Goal: Task Accomplishment & Management: Use online tool/utility

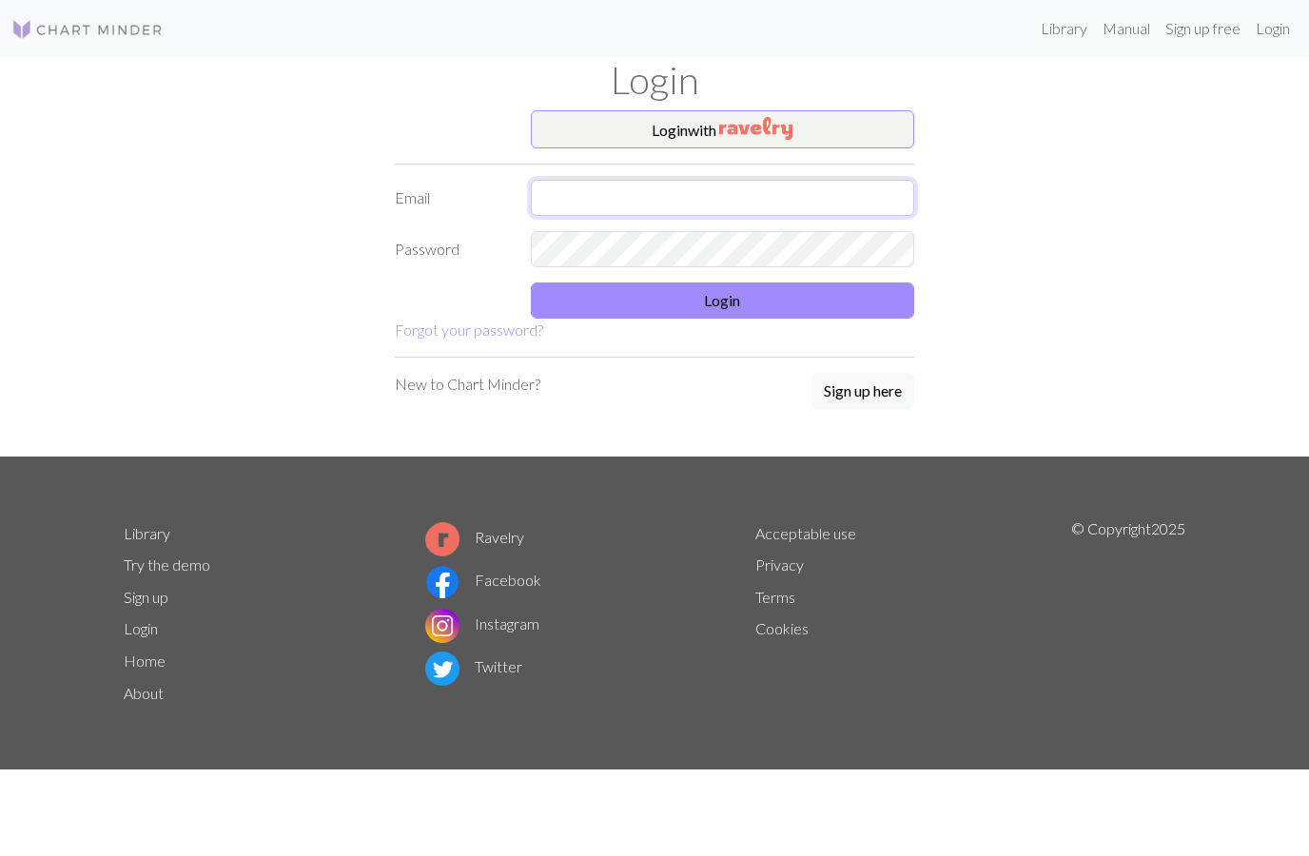
click at [672, 196] on input "text" at bounding box center [723, 198] width 384 height 36
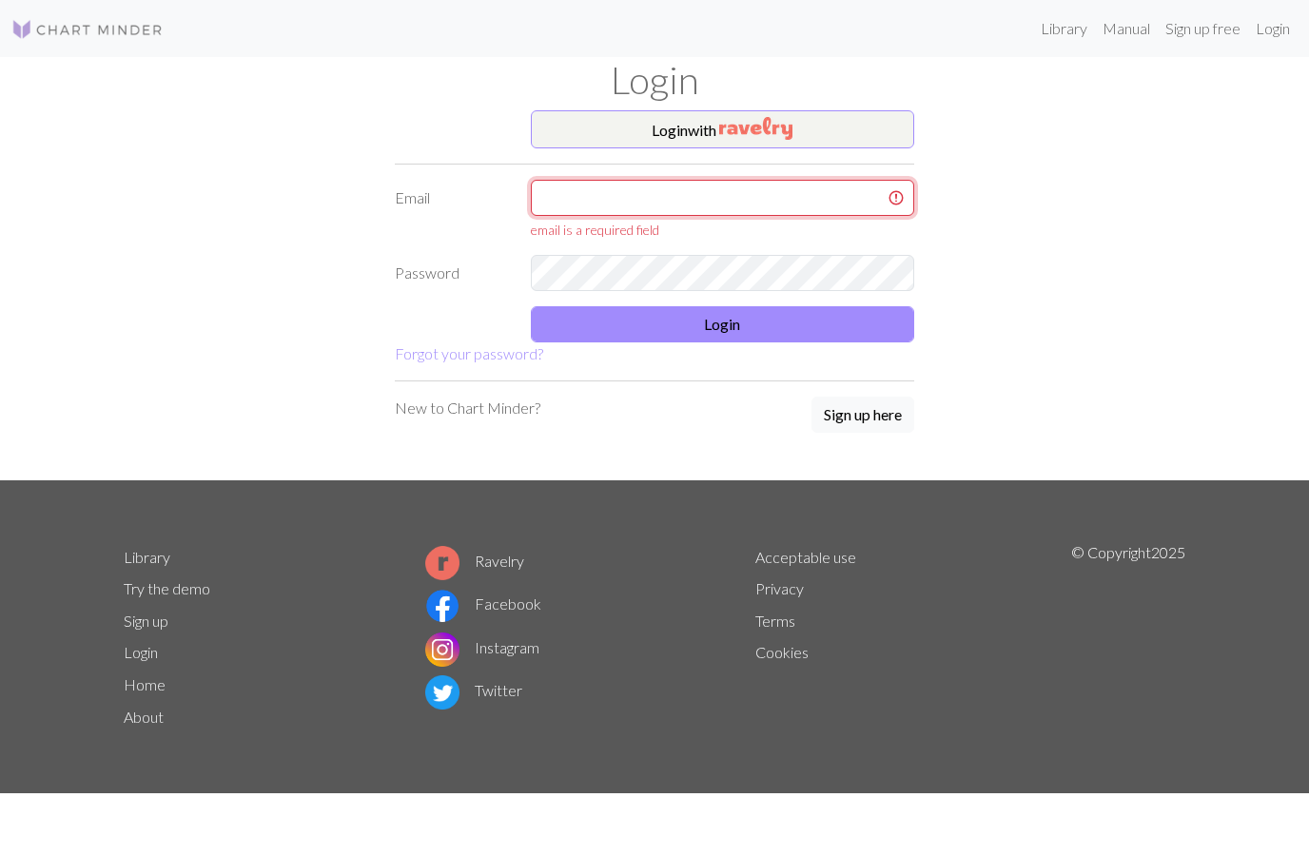
type input "[EMAIL_ADDRESS][DOMAIN_NAME]"
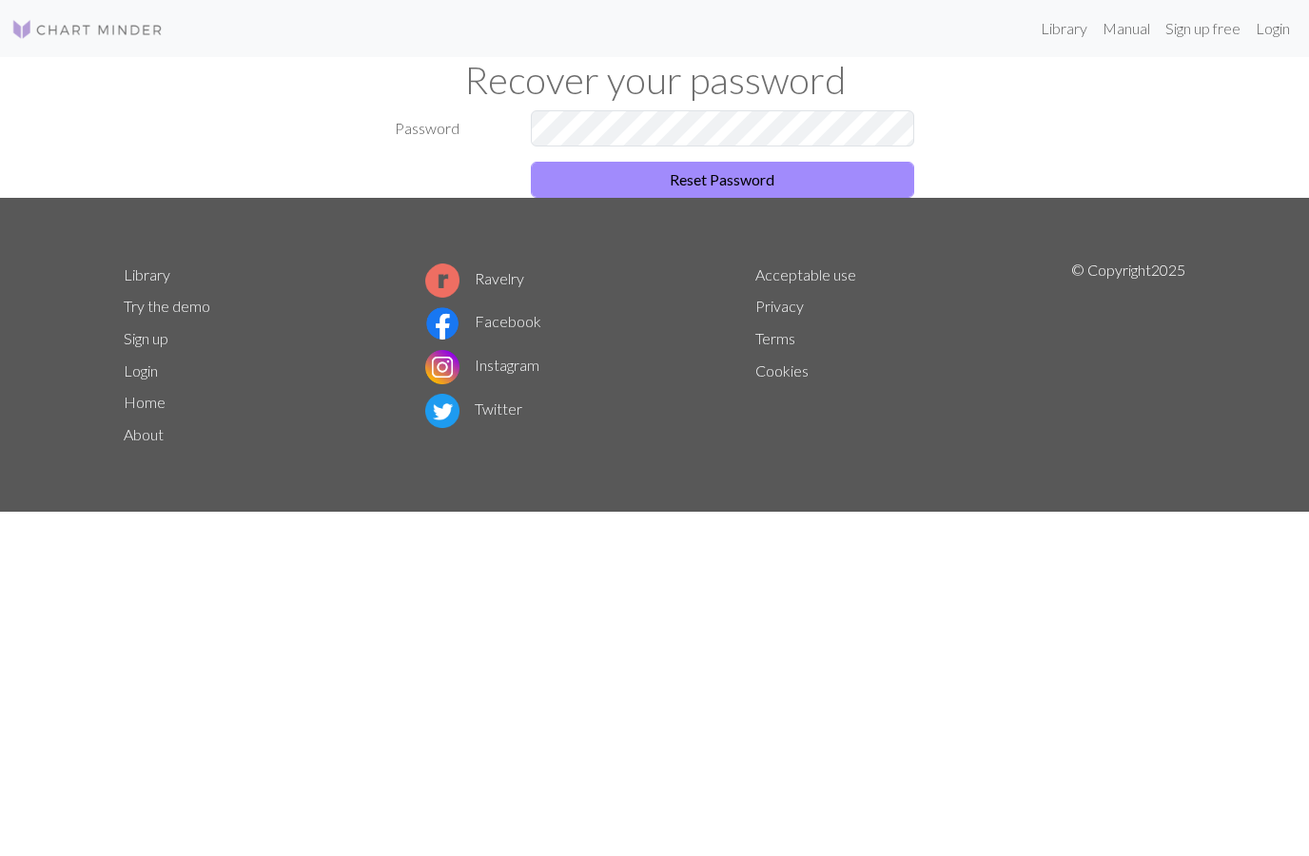
click at [777, 179] on button "Reset Password" at bounding box center [723, 180] width 384 height 36
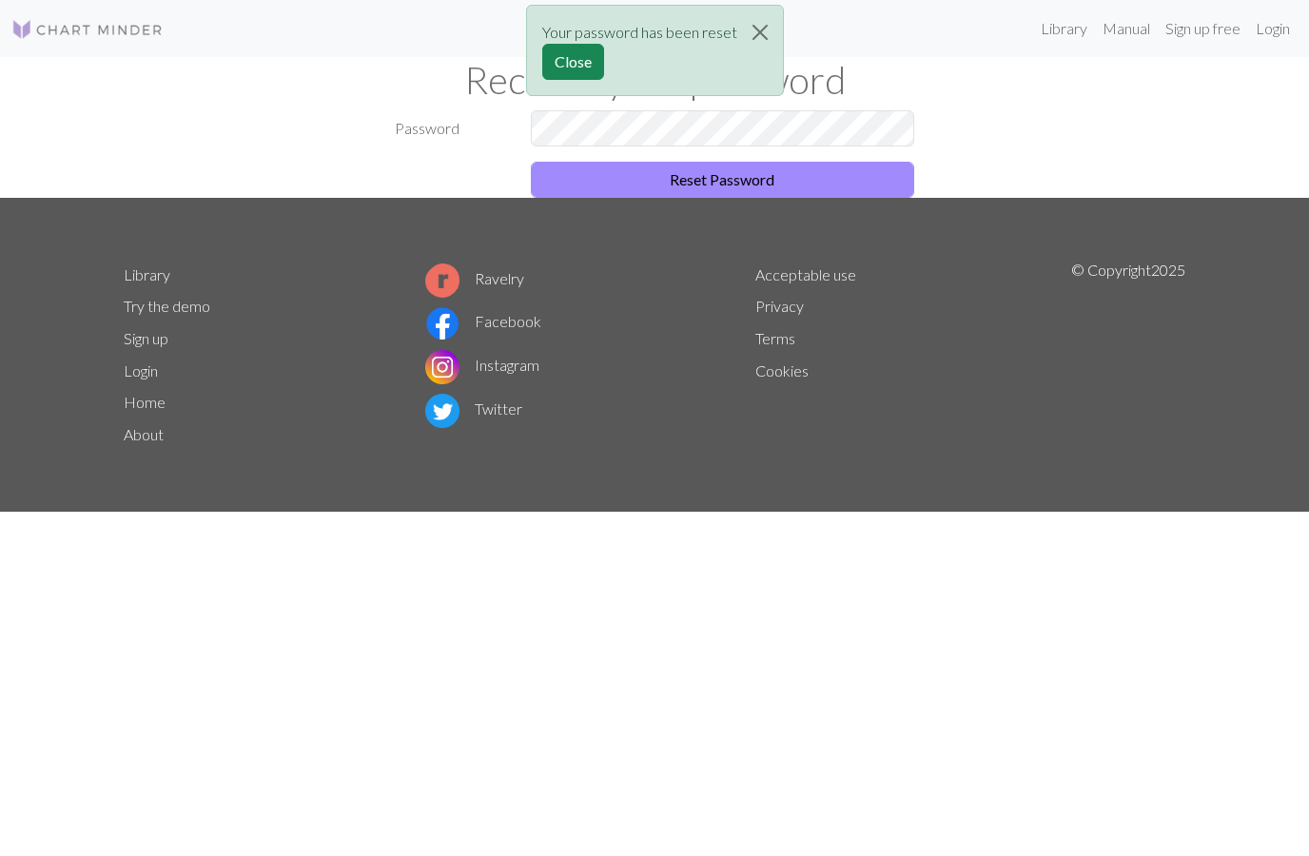
click at [594, 56] on button "Close" at bounding box center [573, 62] width 62 height 36
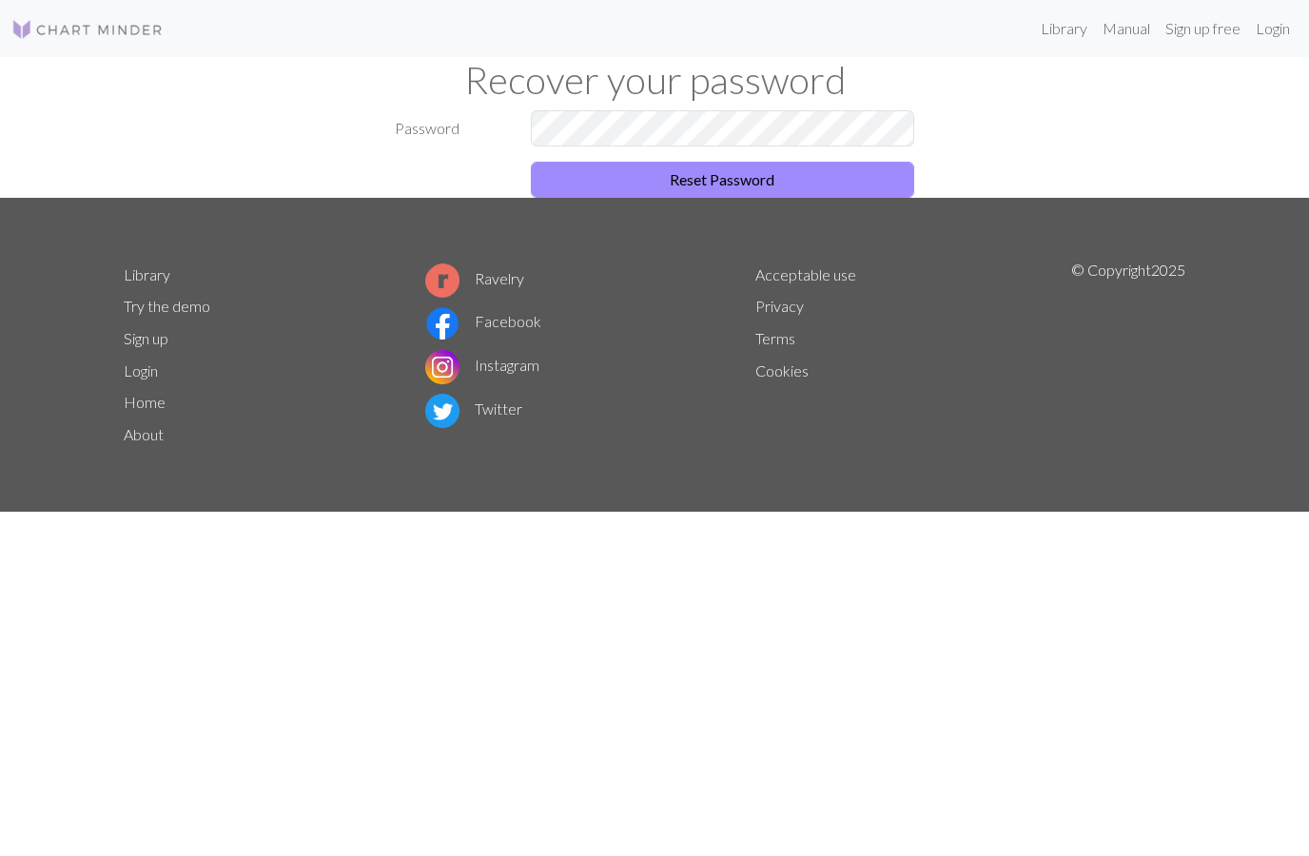
click at [715, 184] on button "Reset Password" at bounding box center [723, 180] width 384 height 36
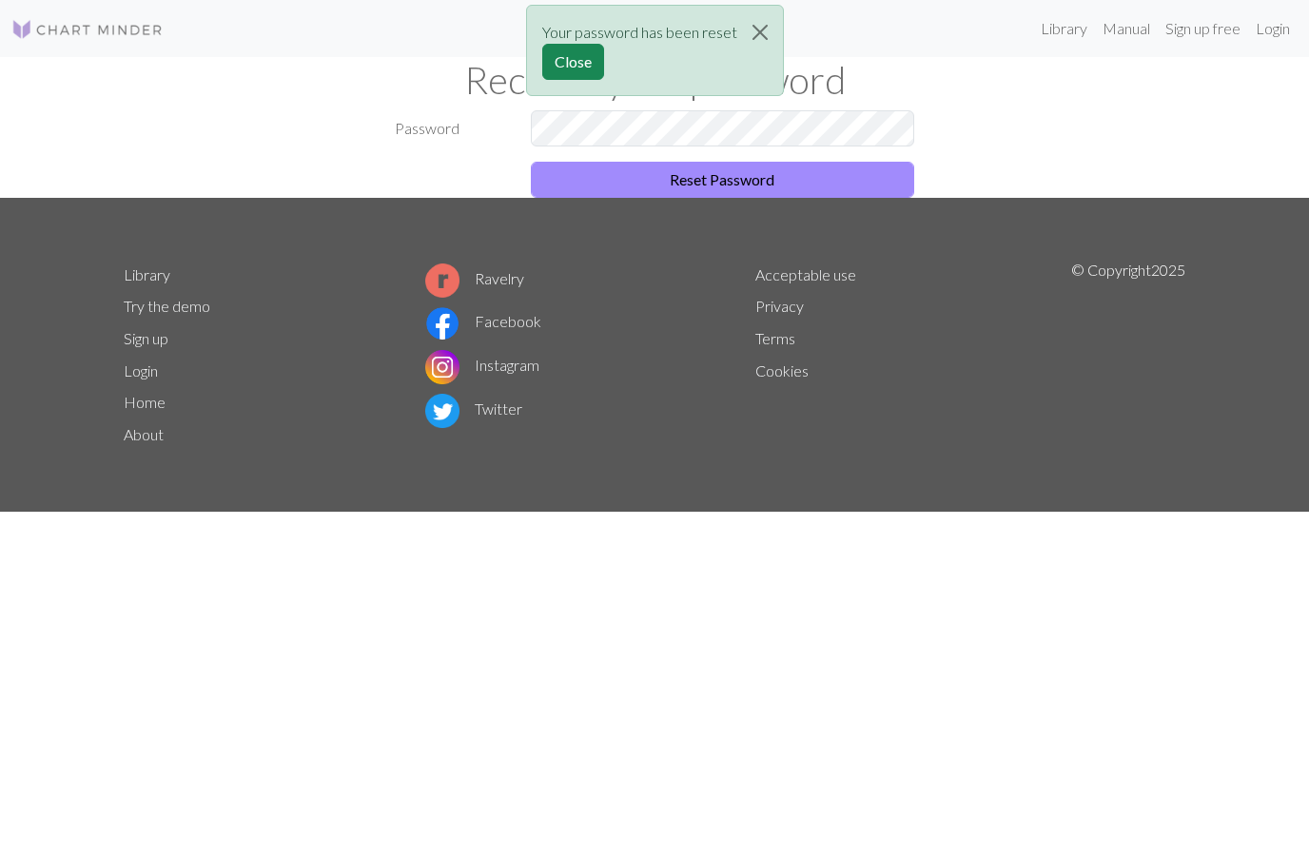
click at [590, 54] on button "Close" at bounding box center [573, 62] width 62 height 36
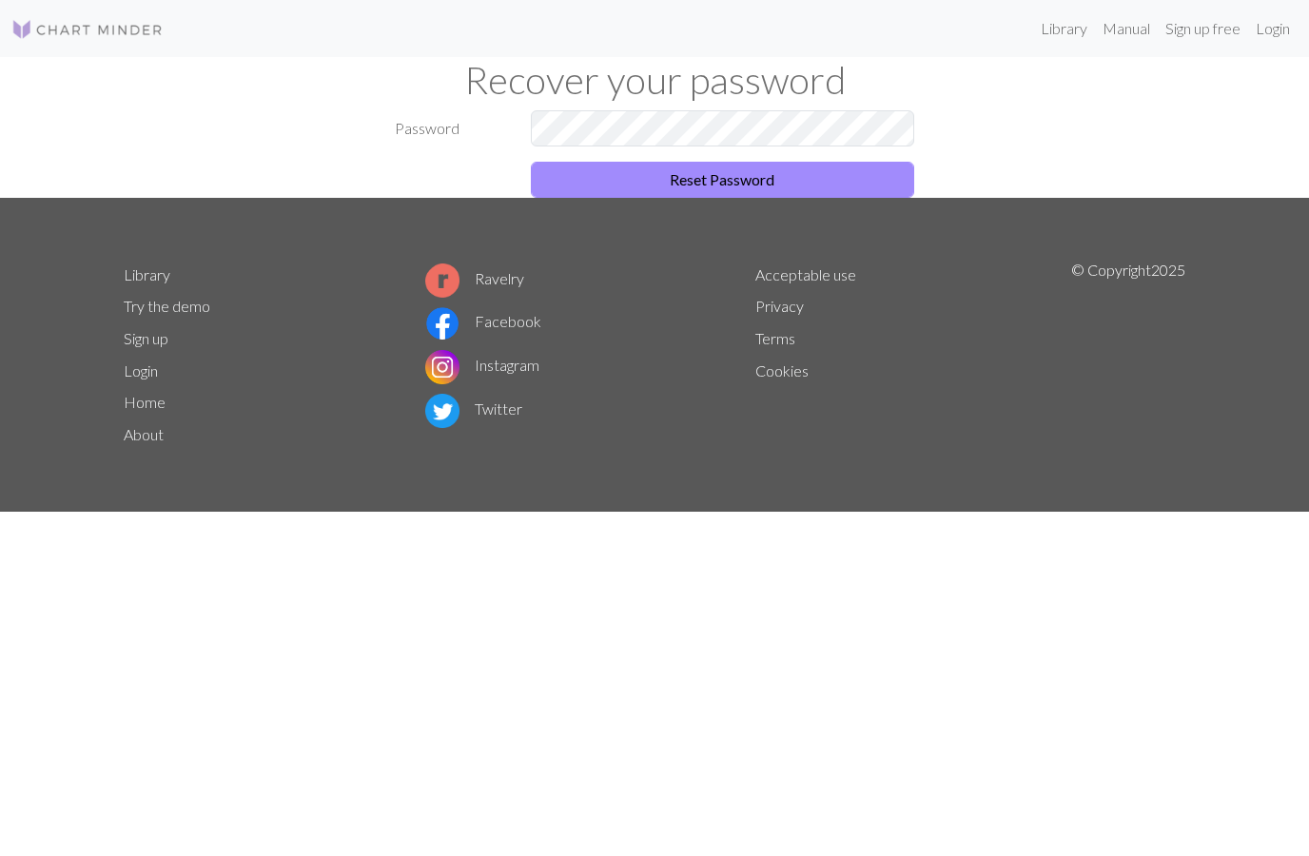
click at [1270, 31] on link "Login" at bounding box center [1272, 29] width 49 height 38
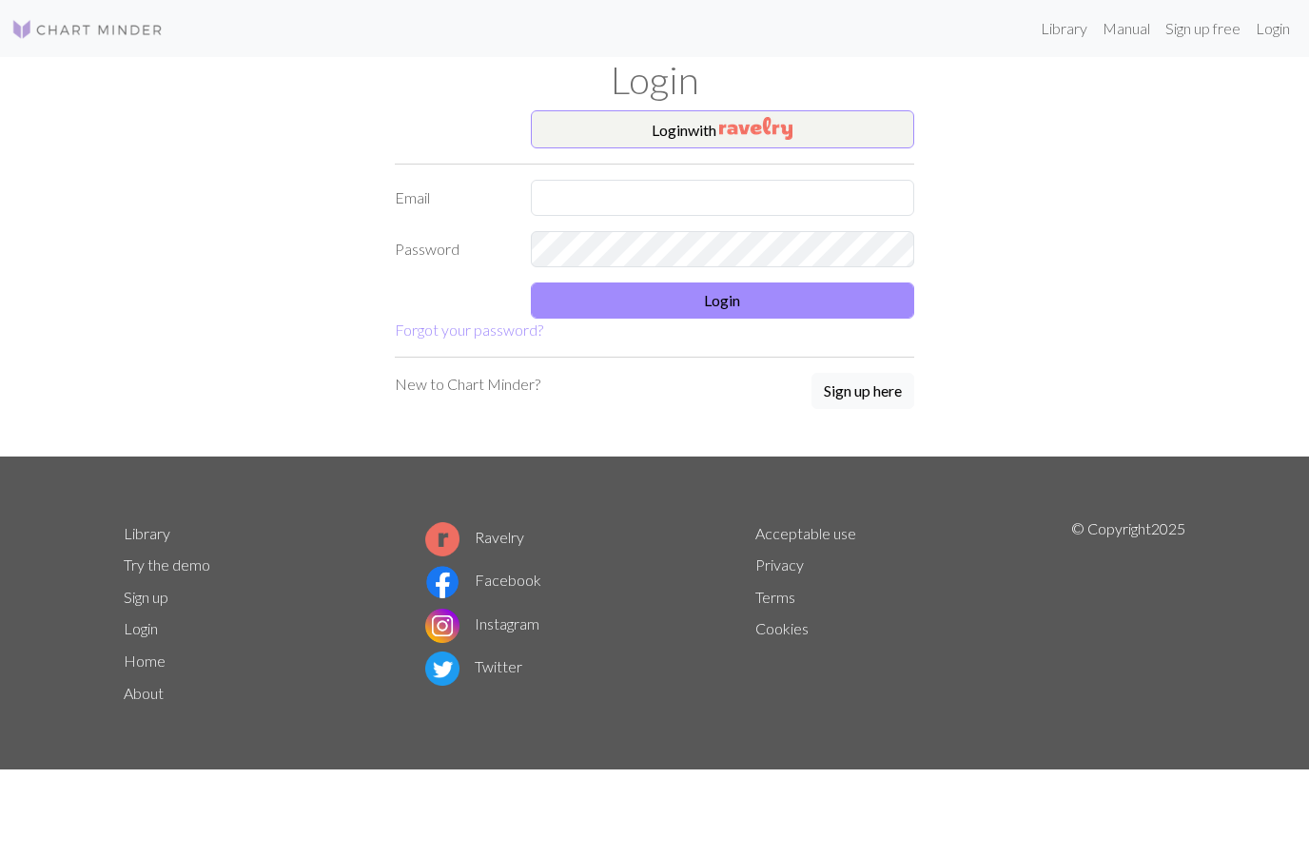
click at [592, 192] on input "text" at bounding box center [723, 198] width 384 height 36
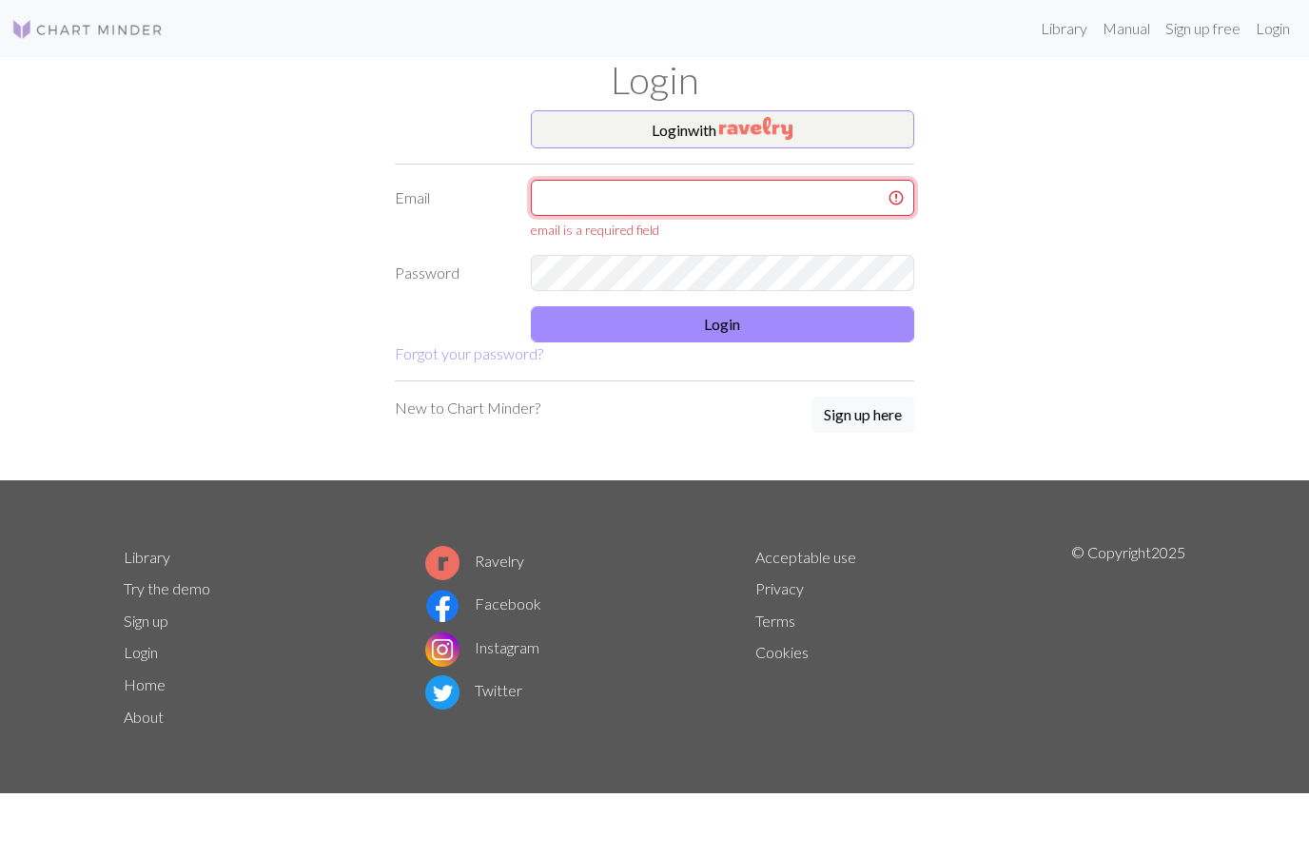
type input "[EMAIL_ADDRESS][DOMAIN_NAME]"
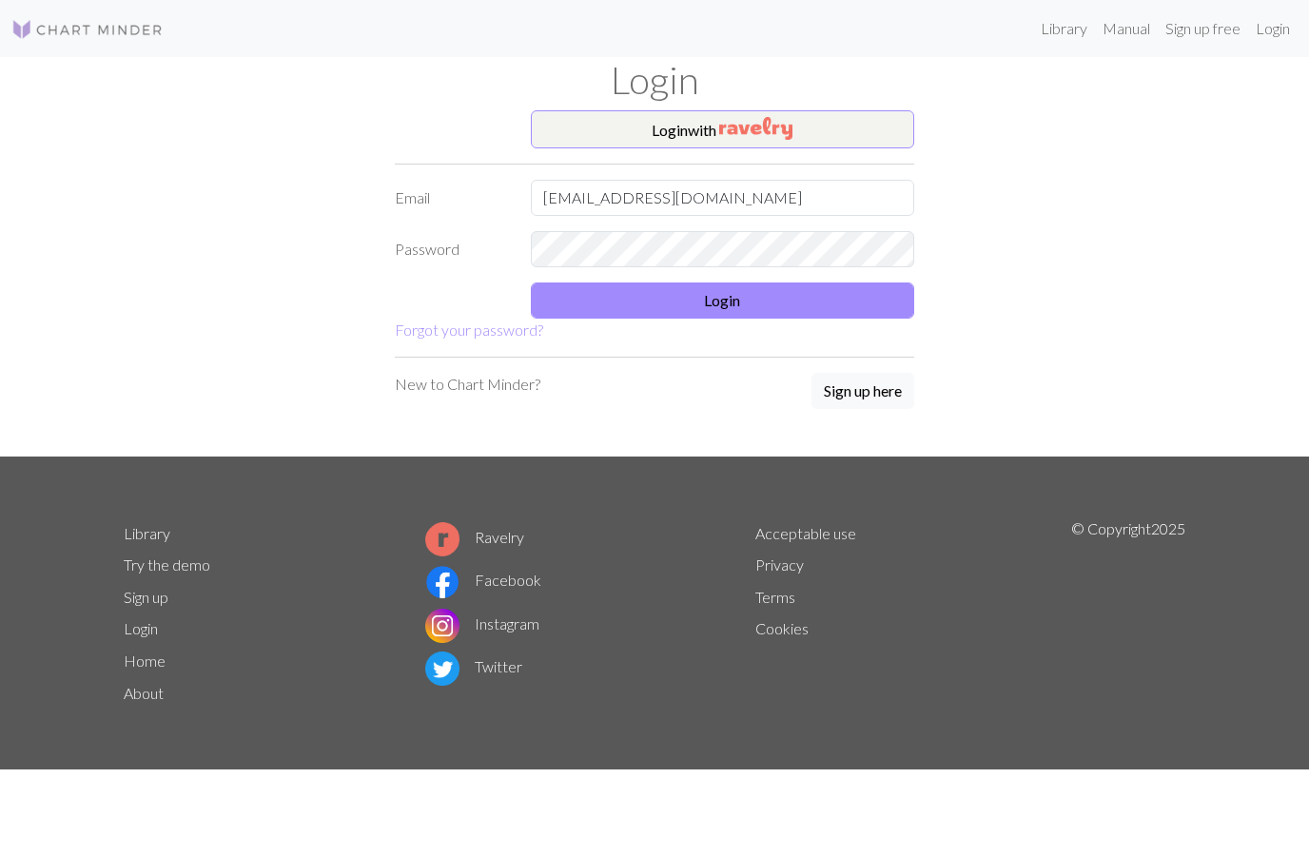
click at [645, 298] on button "Login" at bounding box center [723, 300] width 384 height 36
click at [697, 304] on button "Login" at bounding box center [723, 300] width 384 height 36
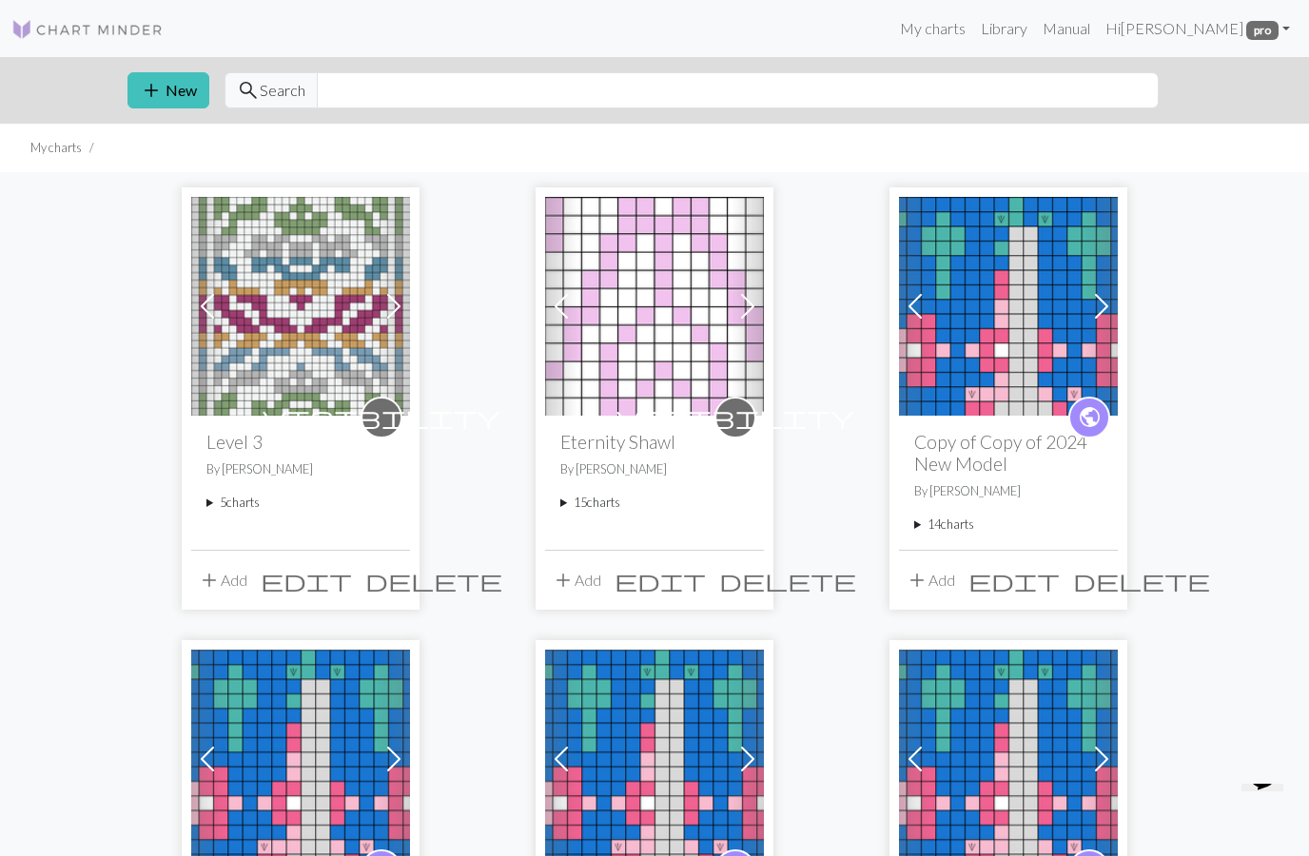
click at [573, 501] on summary "15 charts" at bounding box center [654, 503] width 188 height 18
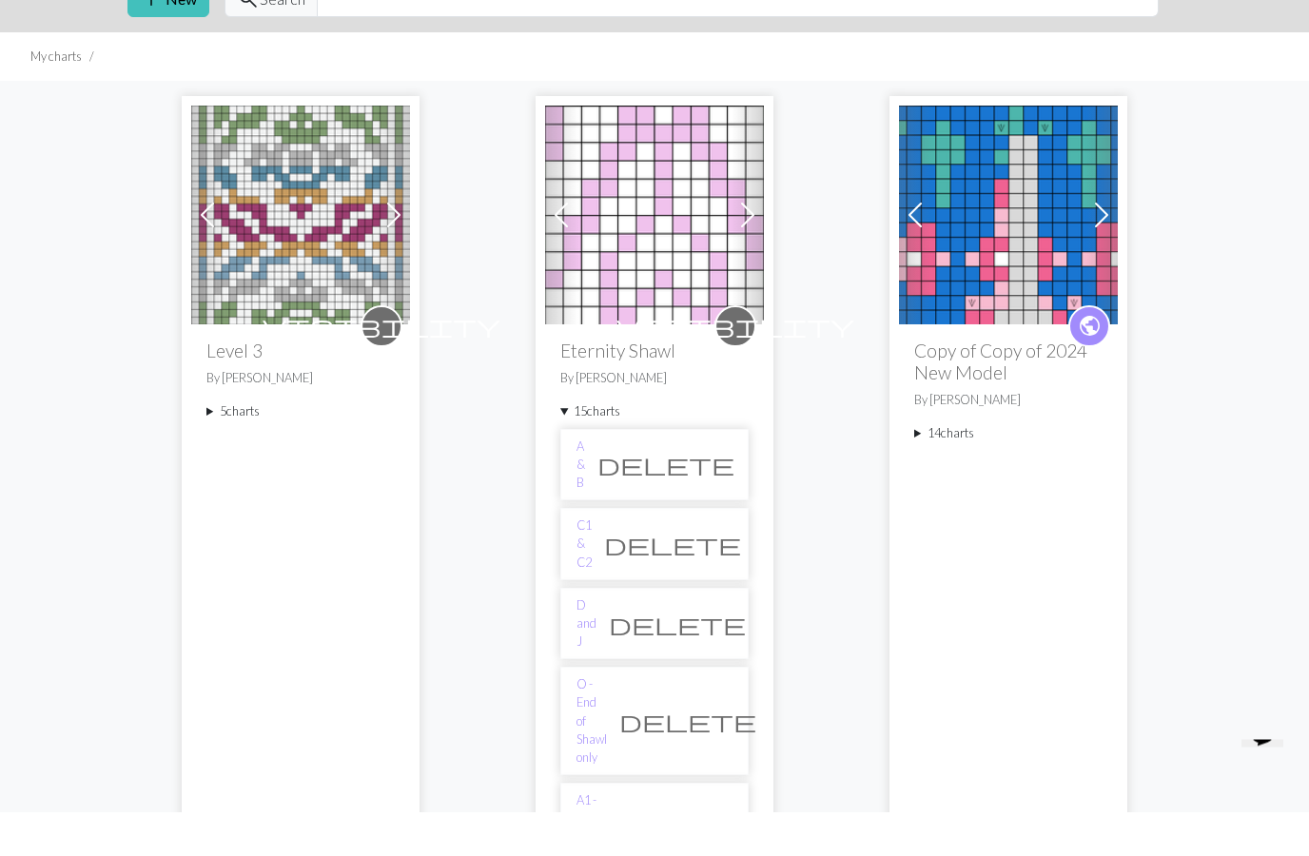
scroll to position [48, 0]
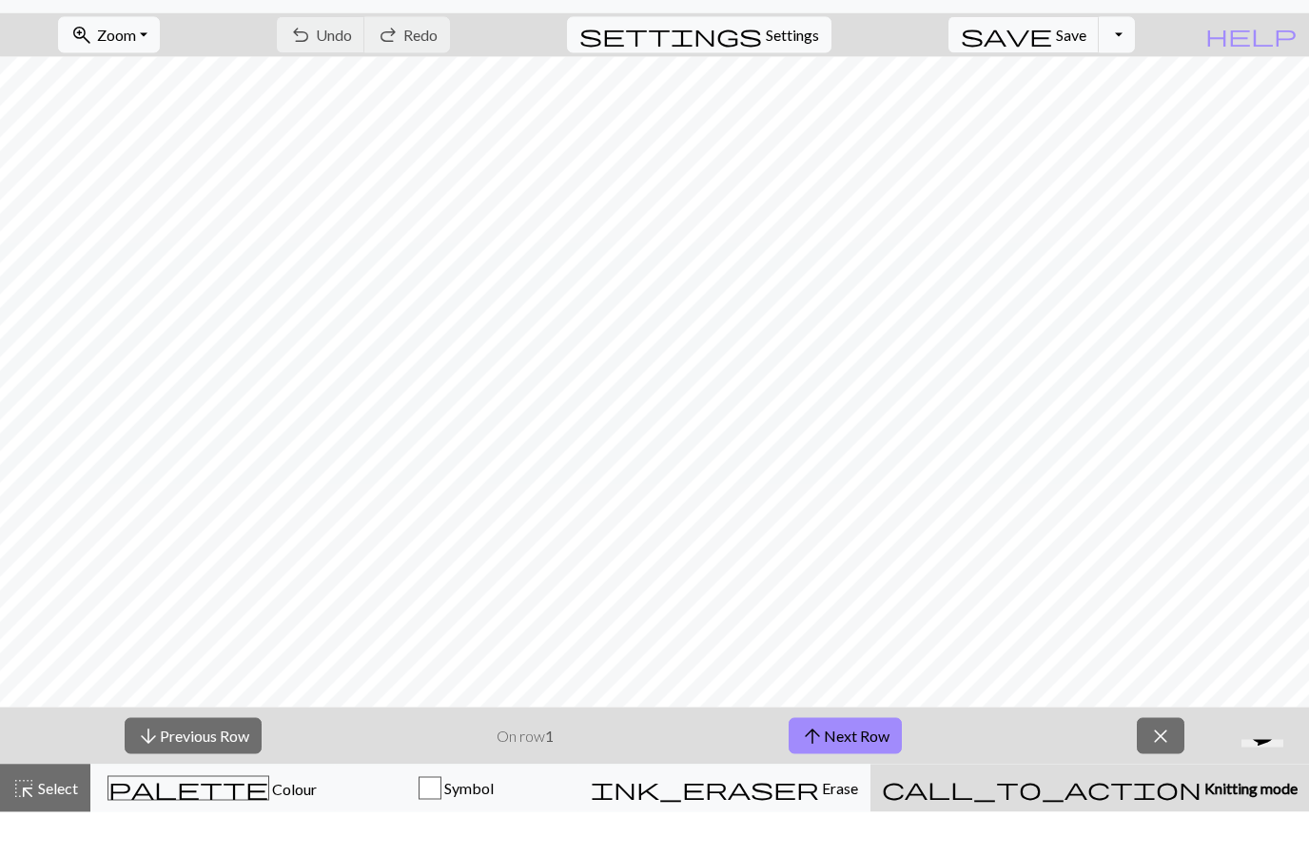
scroll to position [1, 0]
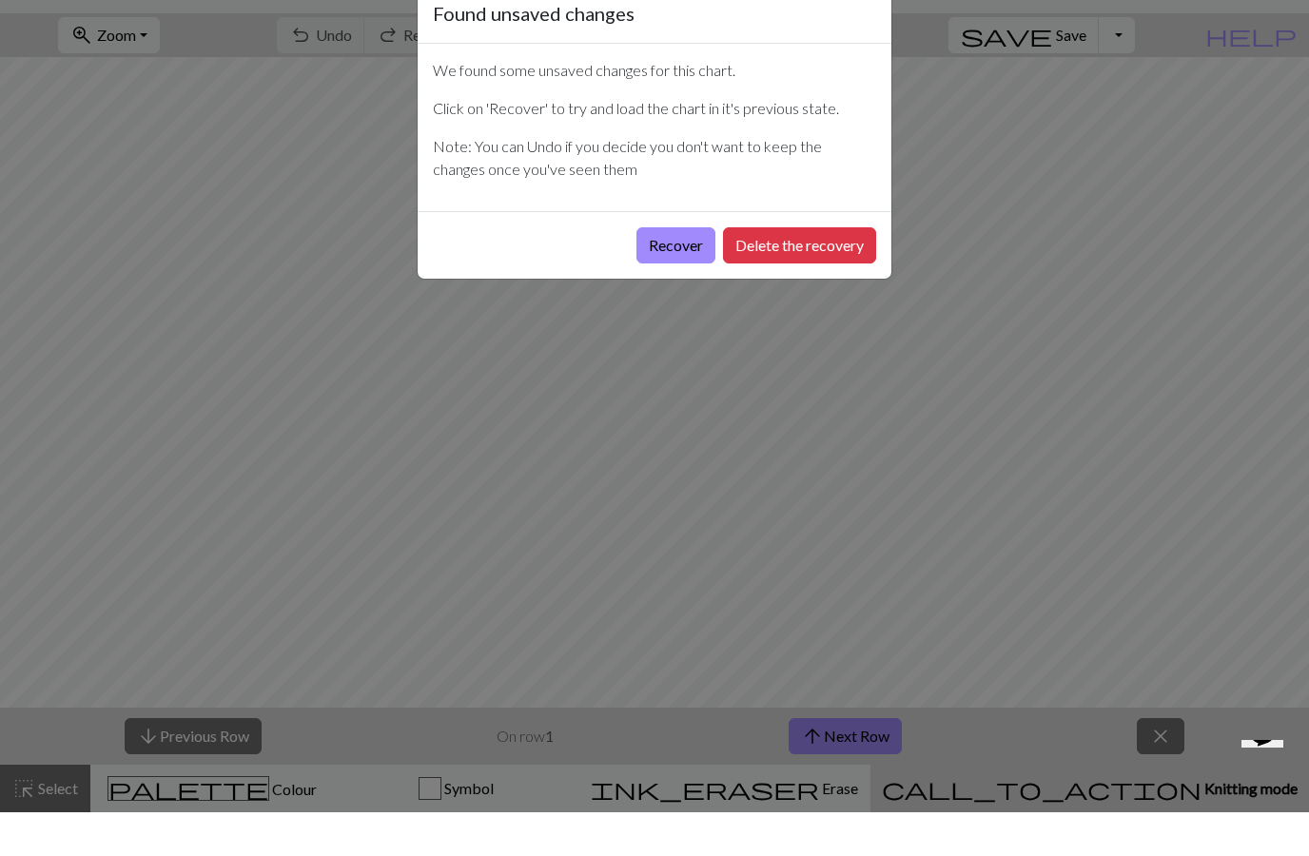
click at [671, 271] on button "Recover" at bounding box center [675, 289] width 79 height 36
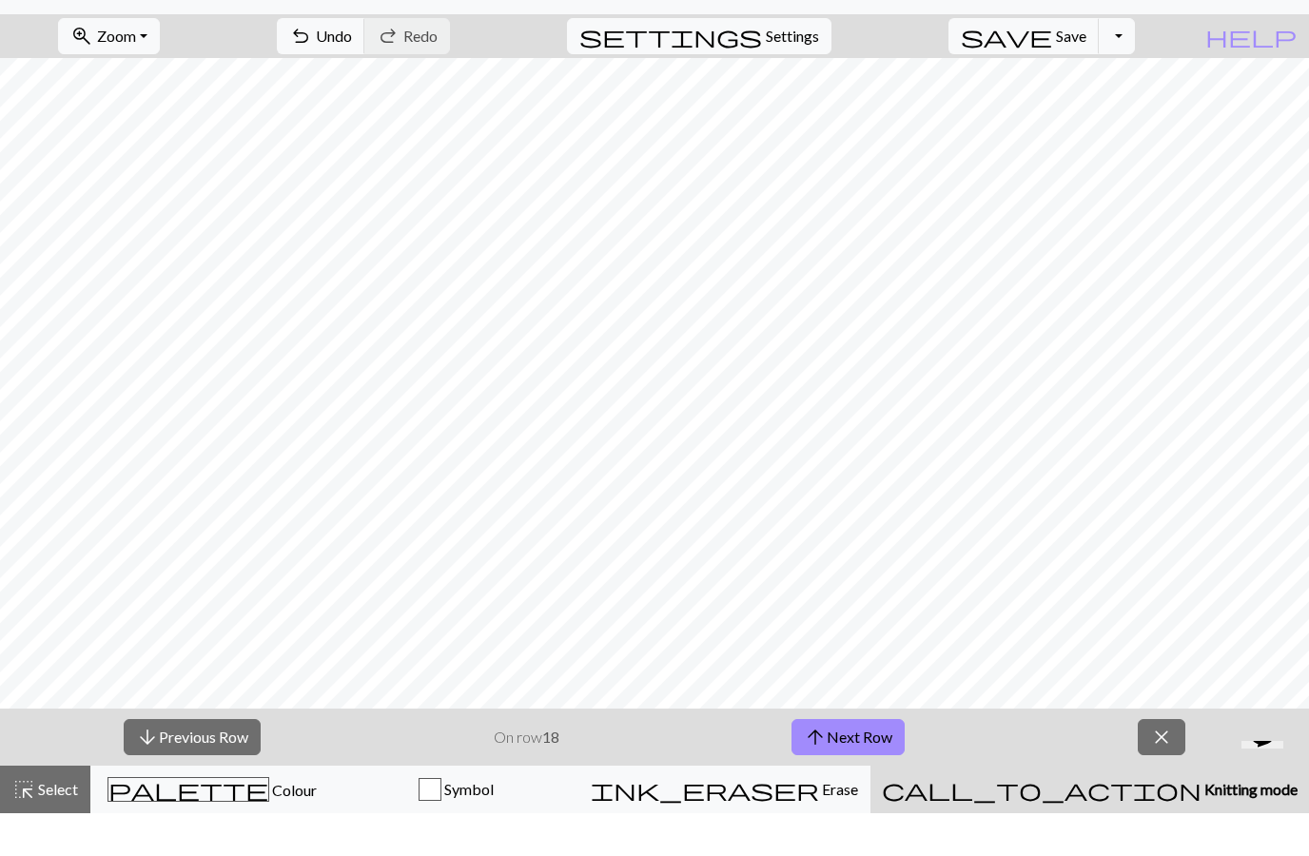
scroll to position [0, 0]
click at [856, 762] on button "arrow_upward Next Row" at bounding box center [847, 780] width 113 height 36
click at [861, 762] on button "arrow_upward Next Row" at bounding box center [847, 780] width 113 height 36
click at [1086, 69] on span "Save" at bounding box center [1071, 78] width 30 height 18
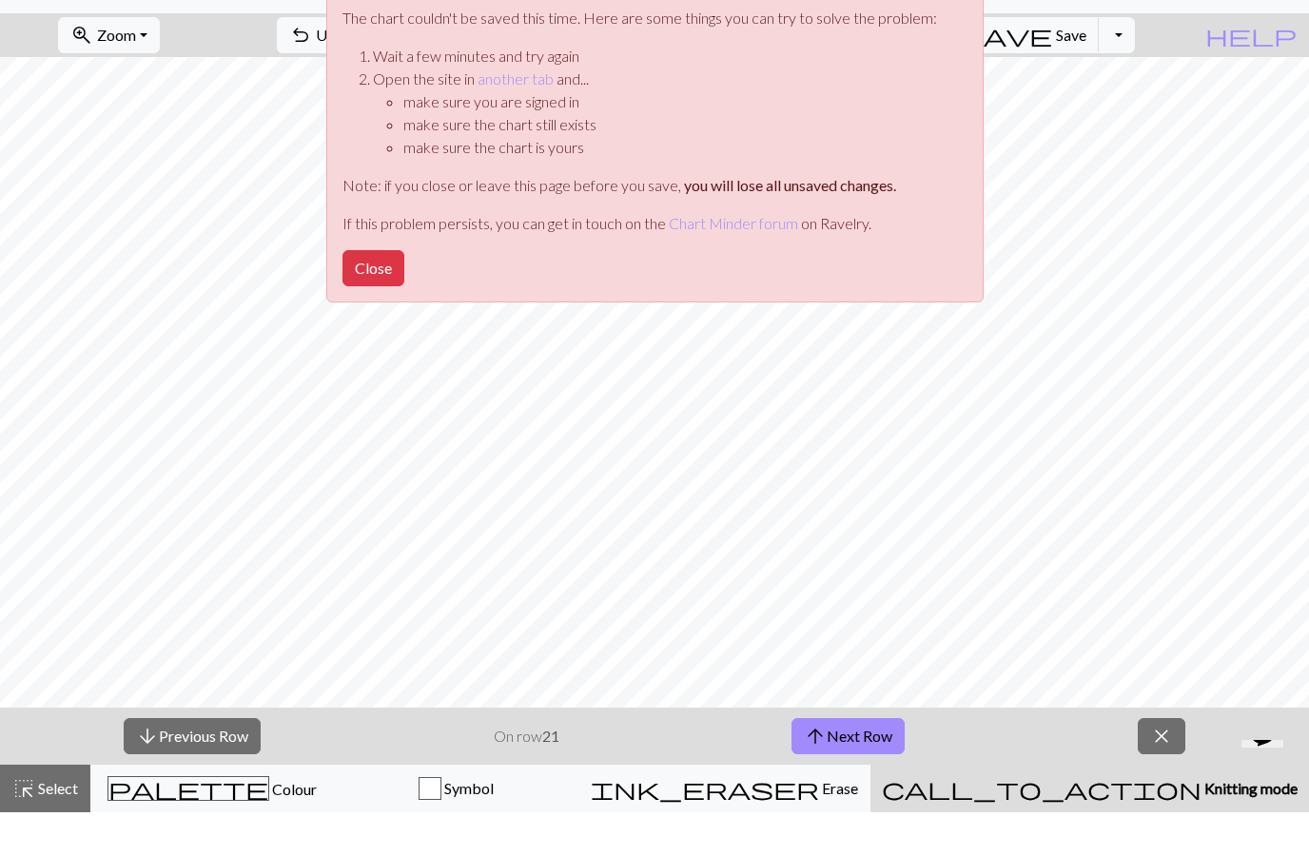
click at [377, 294] on button "Close" at bounding box center [373, 312] width 62 height 36
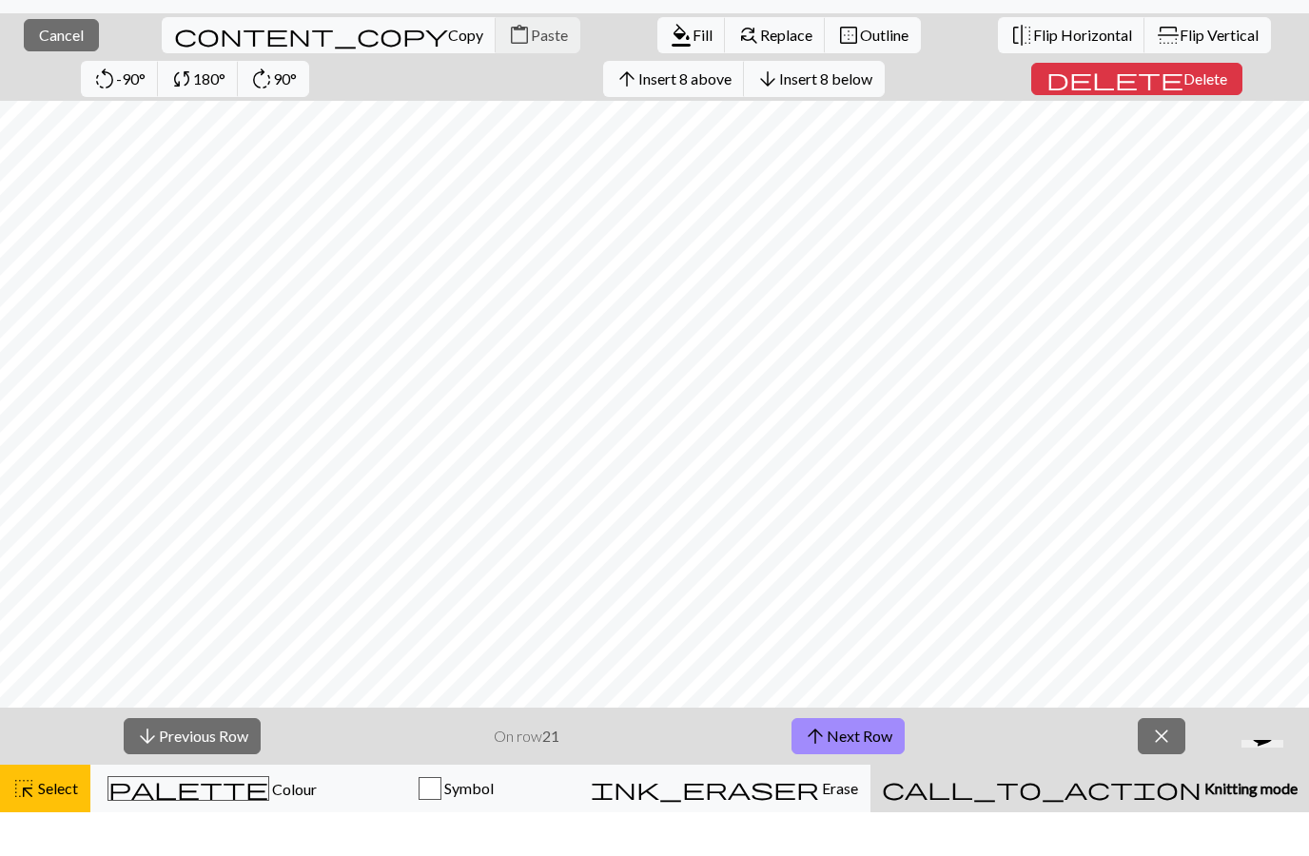
click at [58, 63] on button "close Cancel" at bounding box center [61, 79] width 75 height 32
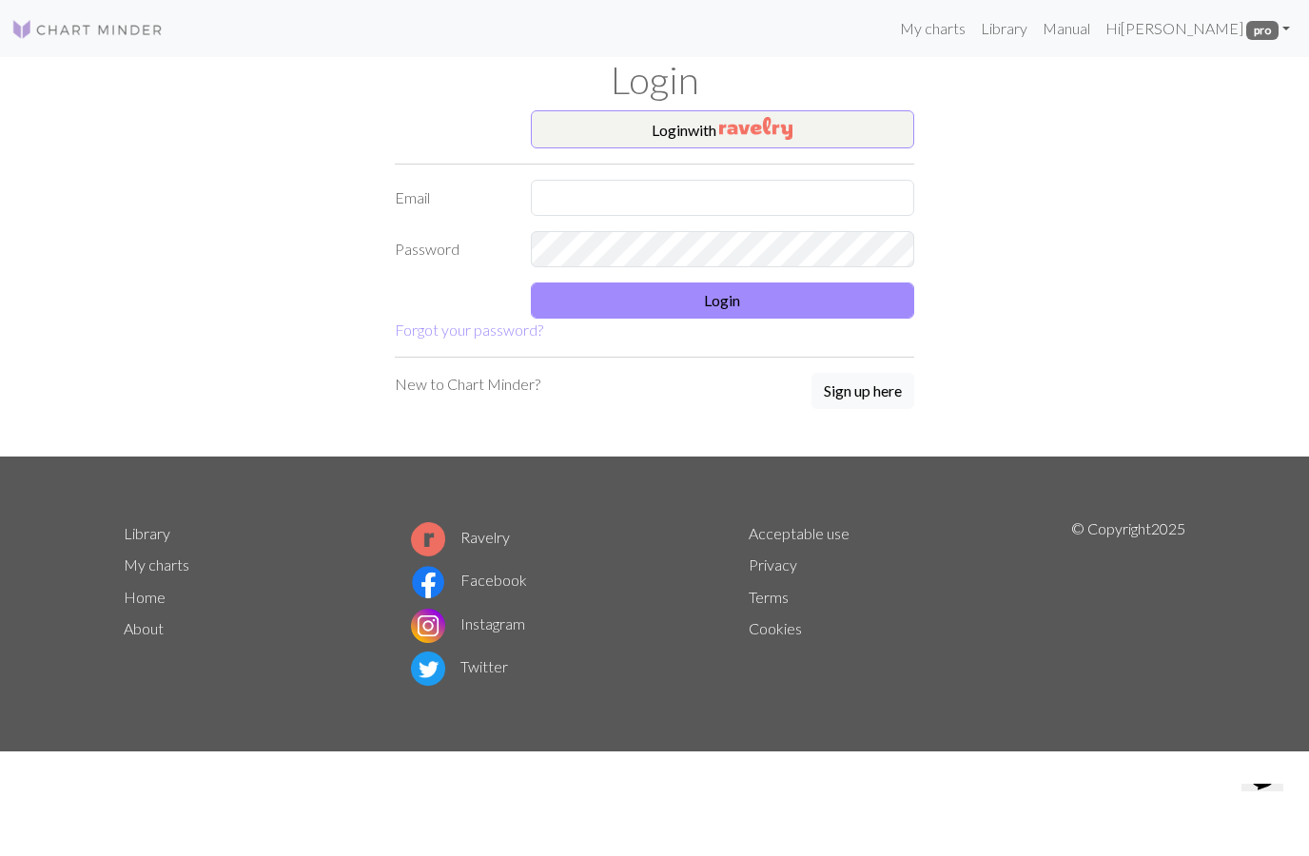
click at [582, 202] on input "text" at bounding box center [723, 198] width 384 height 36
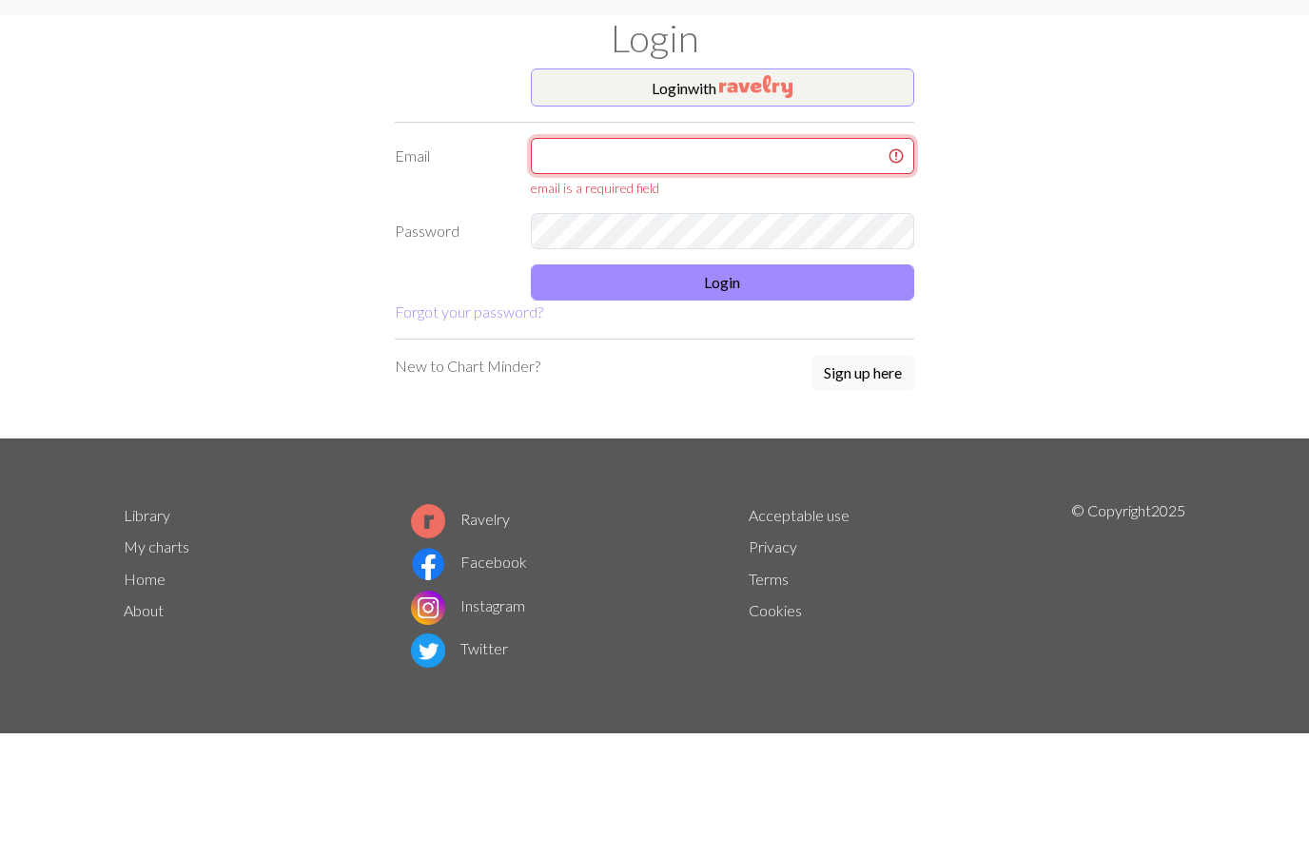
type input "[EMAIL_ADDRESS][DOMAIN_NAME]"
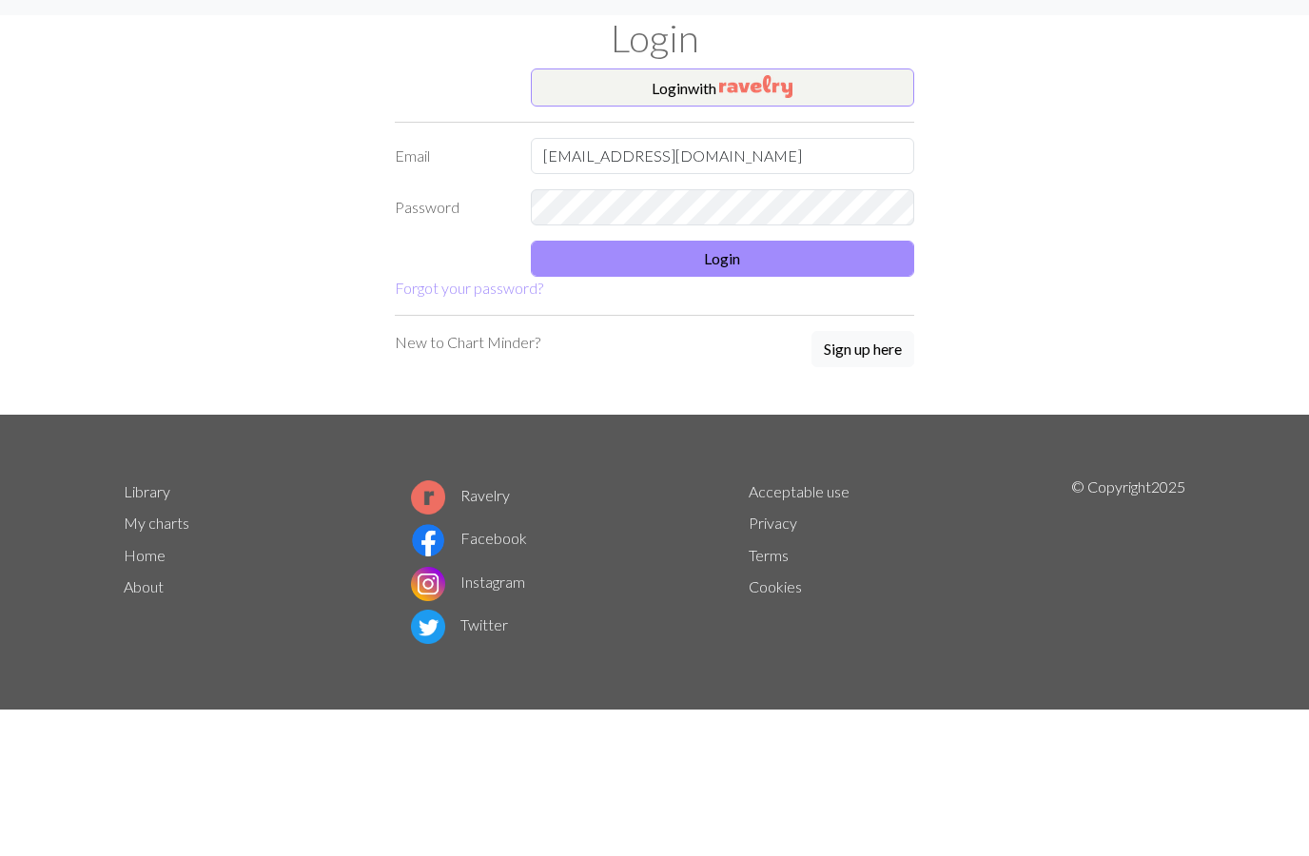
click at [826, 282] on button "Login" at bounding box center [723, 300] width 384 height 36
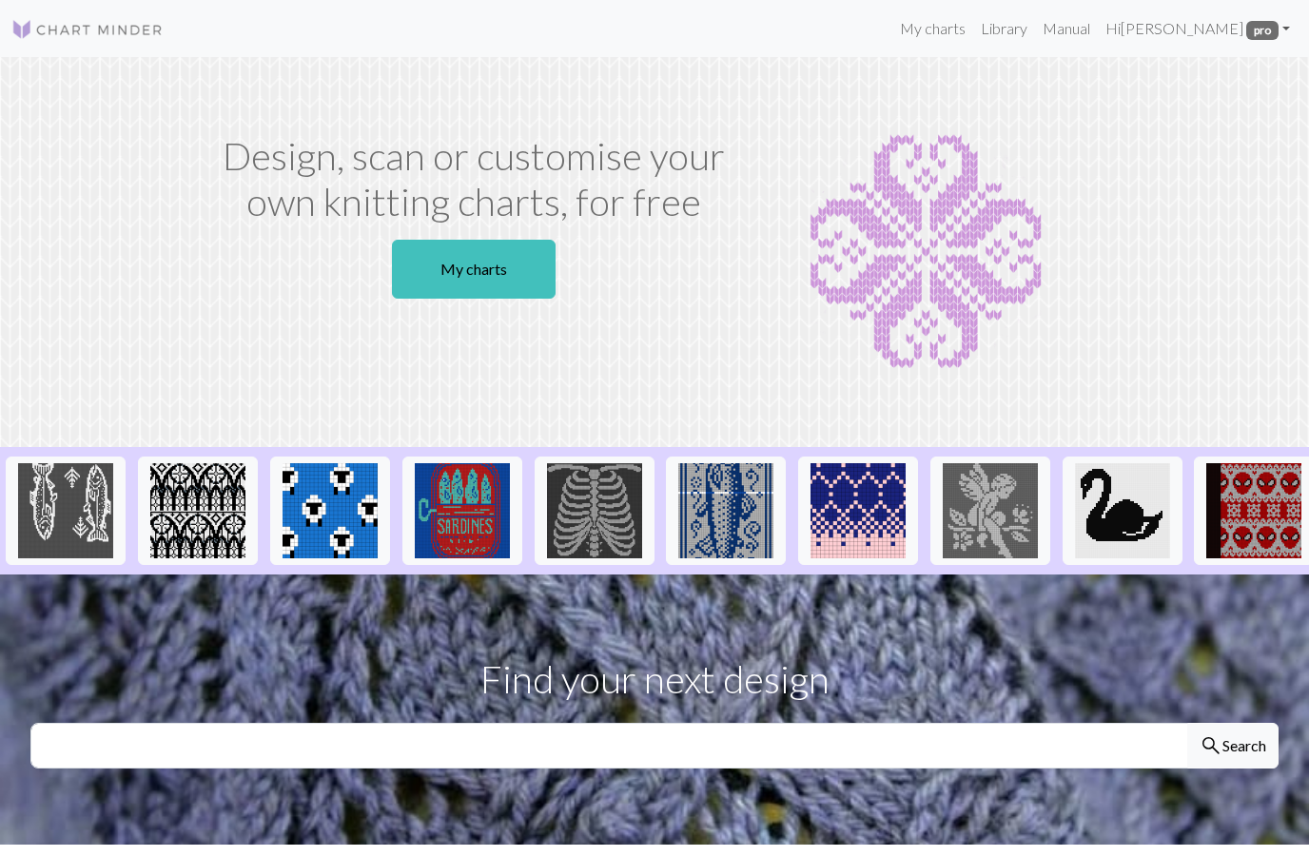
click at [488, 266] on link "My charts" at bounding box center [474, 269] width 164 height 59
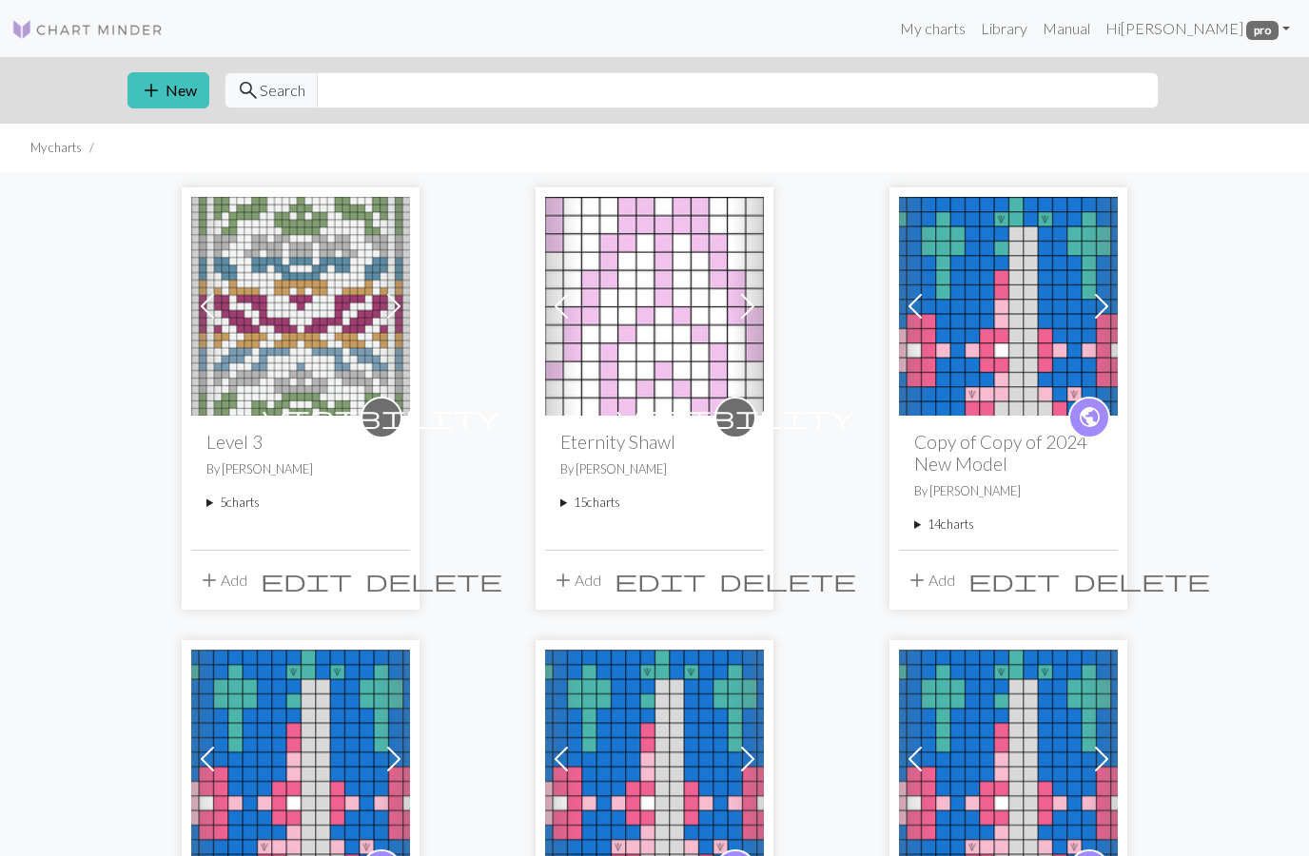
click at [573, 508] on summary "15 charts" at bounding box center [654, 503] width 188 height 18
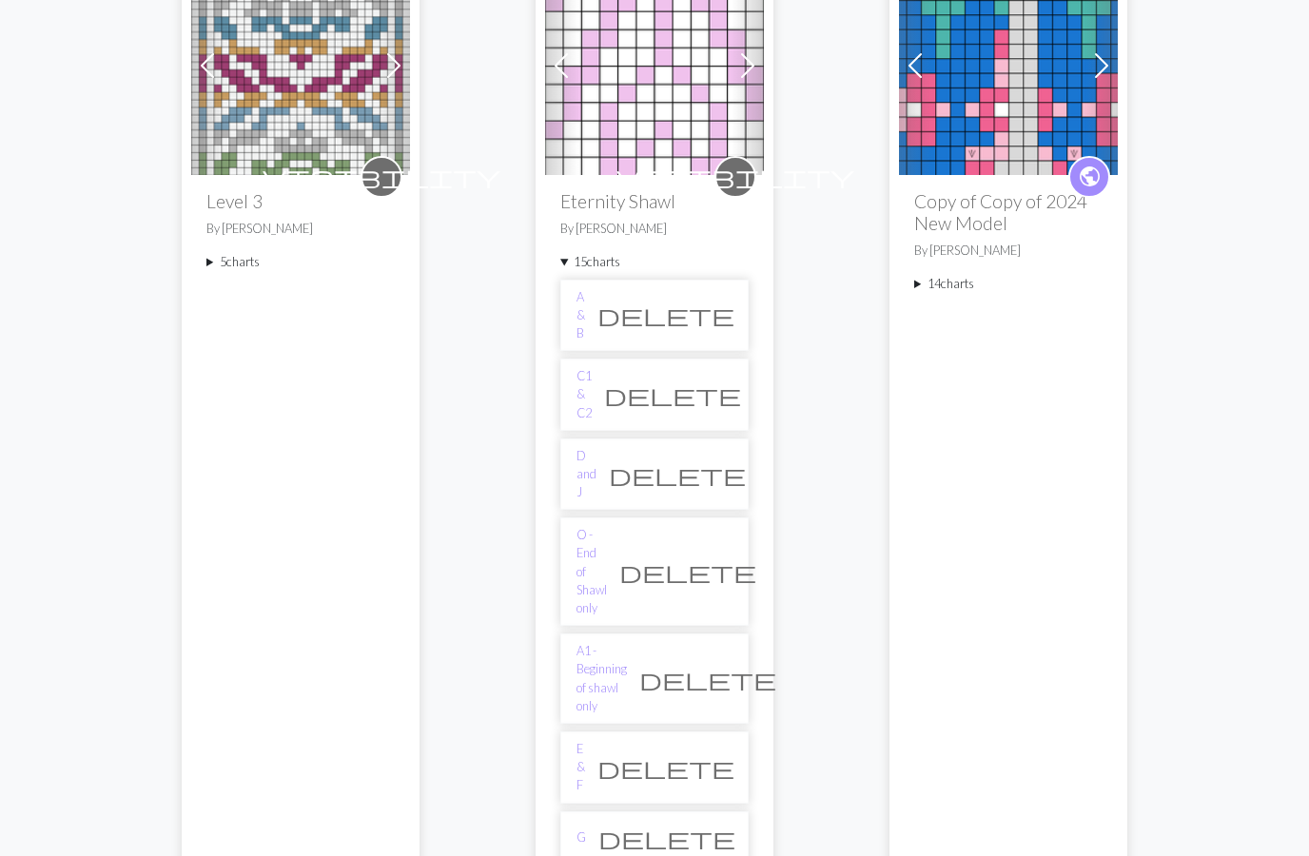
scroll to position [247, 0]
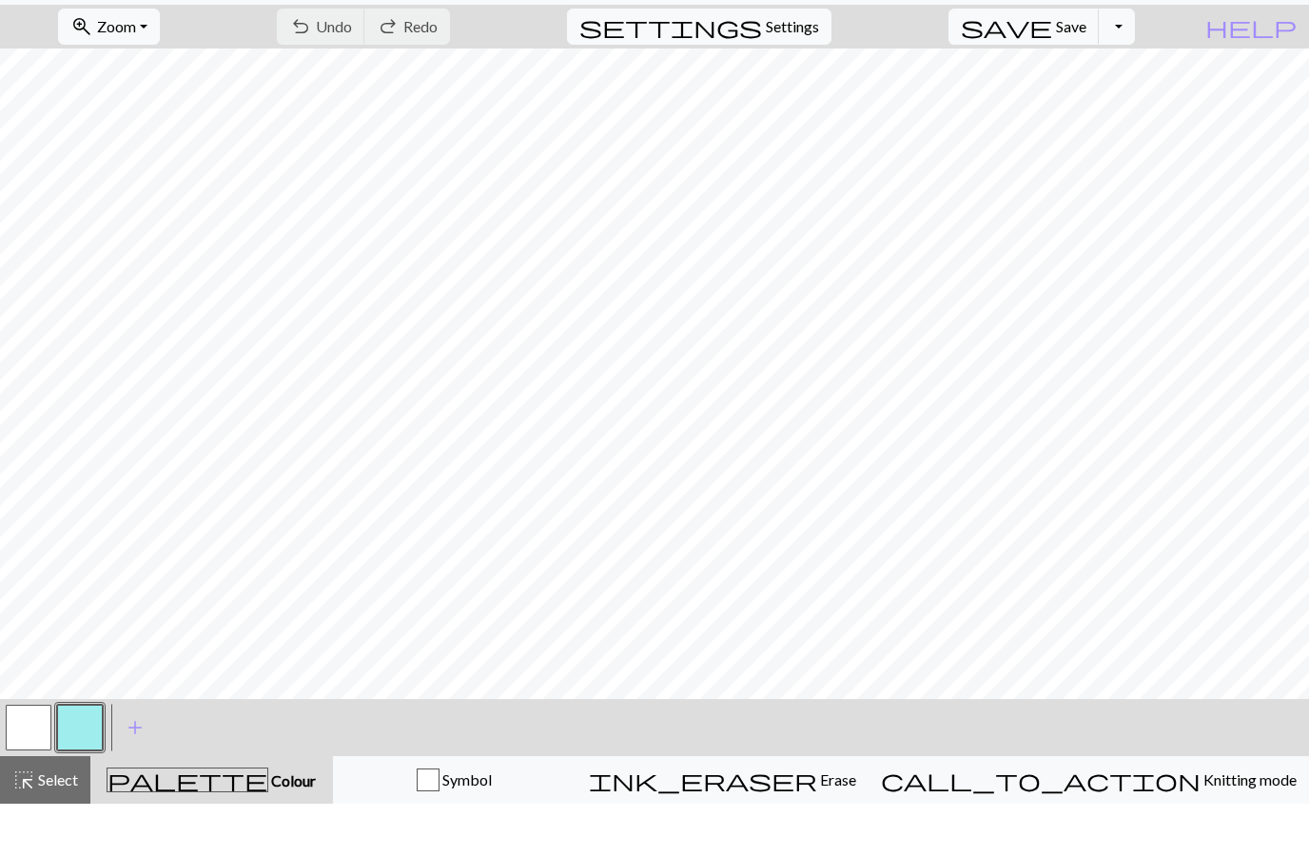
click at [1200, 823] on span "Knitting mode" at bounding box center [1248, 832] width 96 height 18
